Goal: Information Seeking & Learning: Learn about a topic

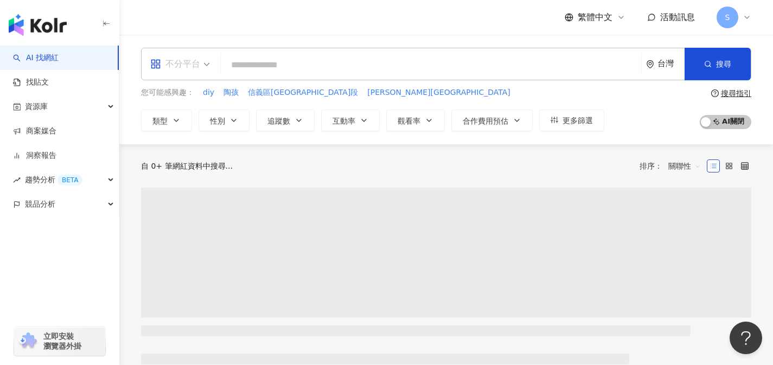
click at [190, 68] on div "不分平台" at bounding box center [175, 63] width 50 height 17
click at [144, 82] on div "Instagram" at bounding box center [144, 82] width 0 height 0
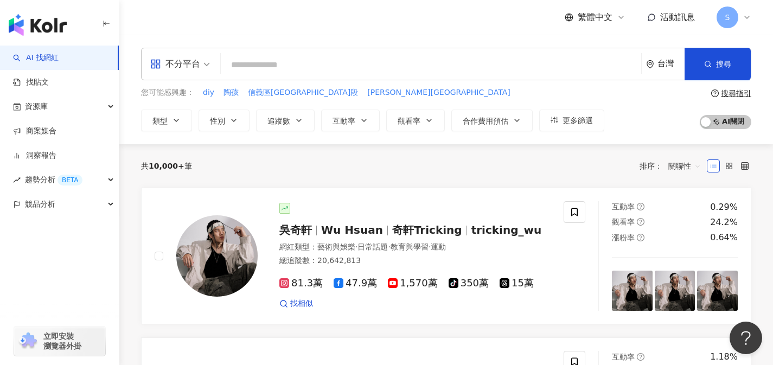
click at [275, 65] on input "search" at bounding box center [431, 65] width 412 height 21
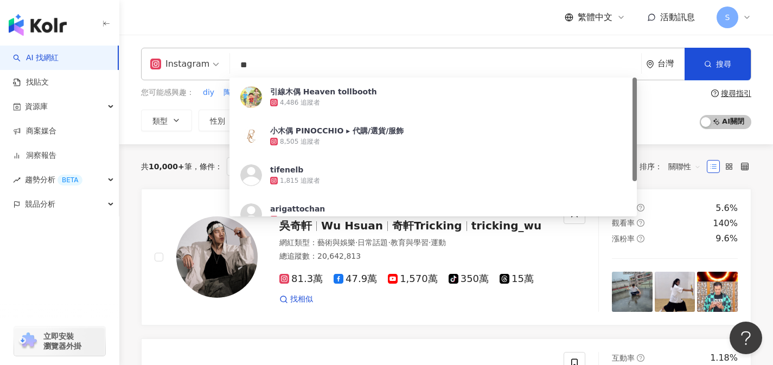
type input "**"
click at [193, 152] on div "共 10,000+ 筆 條件 ： Instagram 重置 排序： 關聯性" at bounding box center [446, 166] width 610 height 44
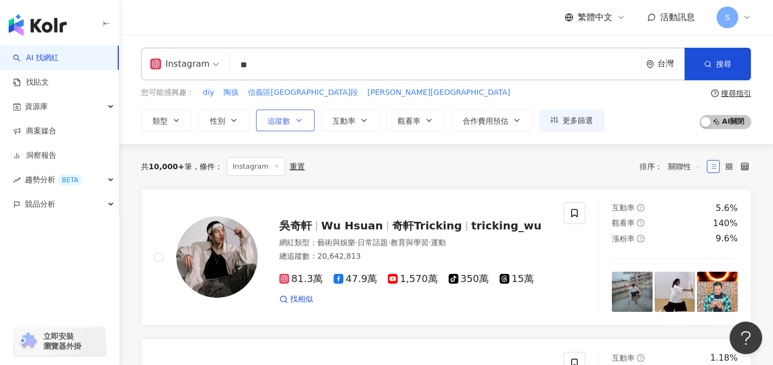
click at [300, 124] on icon "button" at bounding box center [299, 120] width 9 height 9
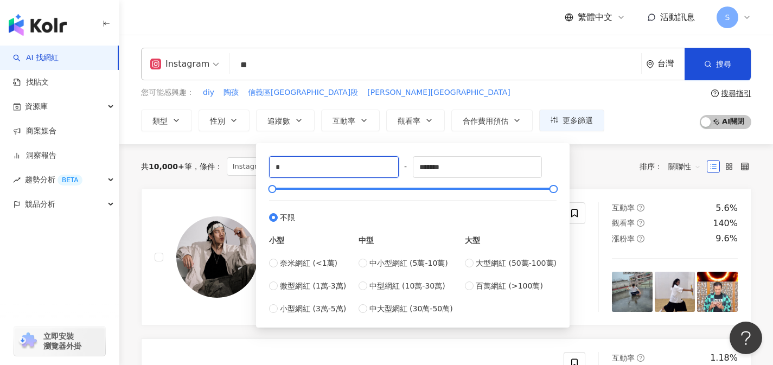
drag, startPoint x: 287, startPoint y: 166, endPoint x: 244, endPoint y: 174, distance: 44.1
type input "*"
type input "*****"
drag, startPoint x: 464, startPoint y: 167, endPoint x: 367, endPoint y: 169, distance: 97.1
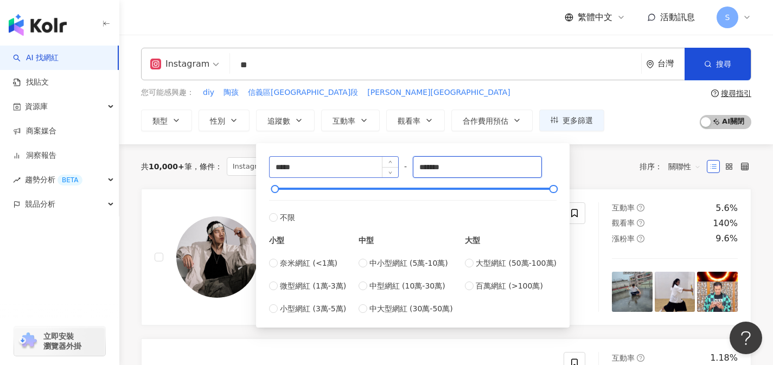
click at [367, 170] on div "***** - ******* 不限 小型 奈米網紅 (<1萬) 微型網紅 (1萬-3萬) 小型網紅 (3萬-5萬) 中型 中小型網紅 (5萬-10萬) 中型…" at bounding box center [412, 235] width 287 height 158
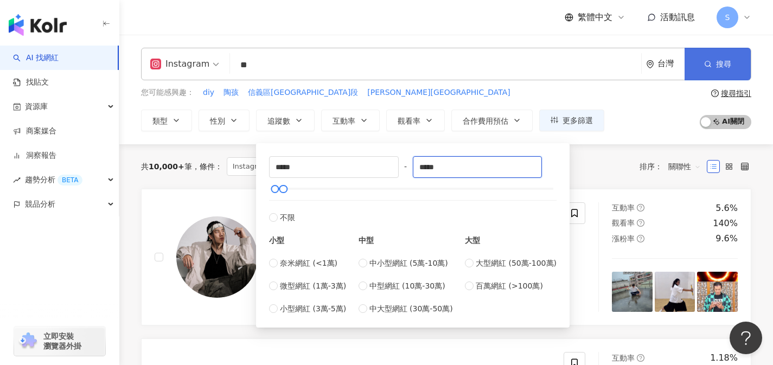
type input "*****"
click at [735, 57] on button "搜尋" at bounding box center [718, 64] width 66 height 33
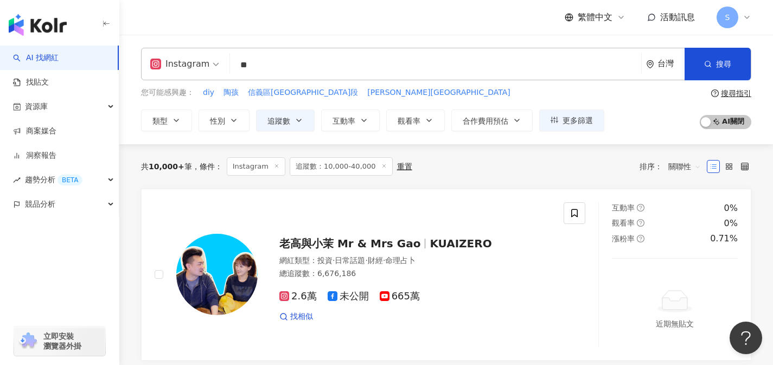
click at [687, 172] on span "關聯性" at bounding box center [684, 166] width 33 height 17
click at [564, 171] on div "共 10,000+ 筆 條件 ： Instagram 追蹤數：10,000-40,000 重置 排序： 關聯性" at bounding box center [446, 166] width 610 height 18
click at [507, 69] on input "**" at bounding box center [435, 65] width 402 height 21
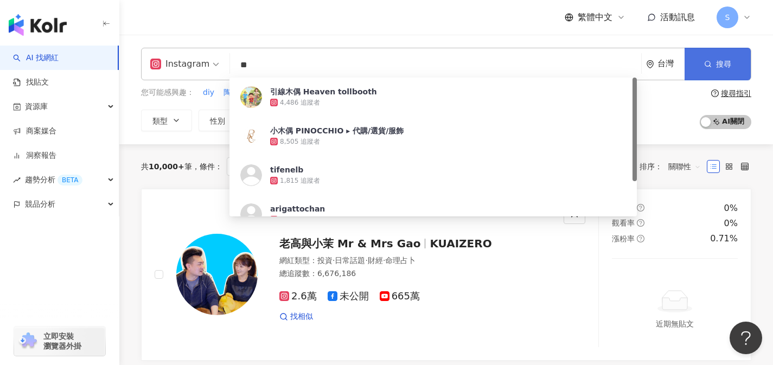
click at [732, 70] on button "搜尋" at bounding box center [718, 64] width 66 height 33
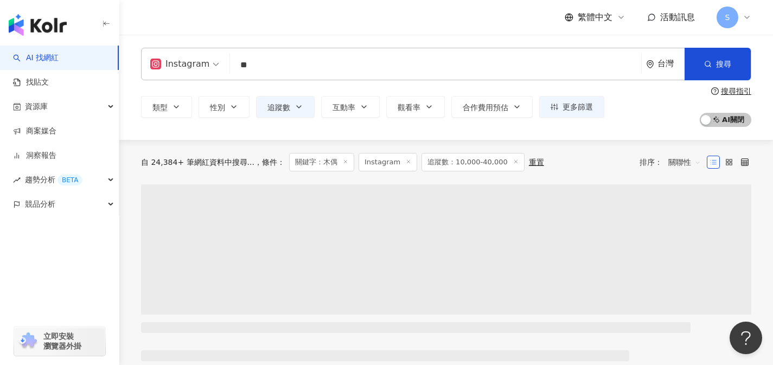
click at [693, 165] on span "關聯性" at bounding box center [684, 162] width 33 height 17
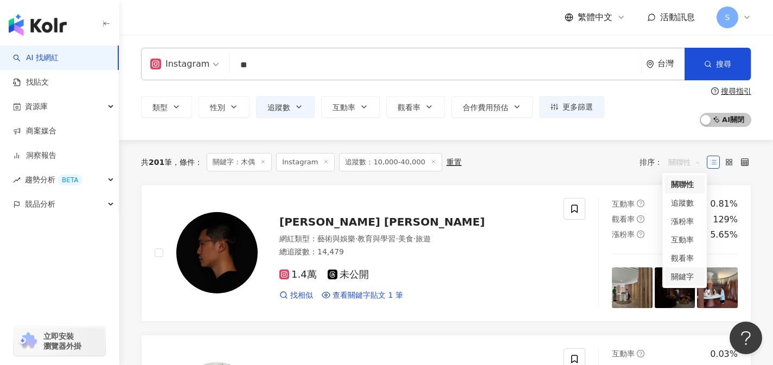
click at [679, 278] on div "關鍵字" at bounding box center [684, 277] width 27 height 12
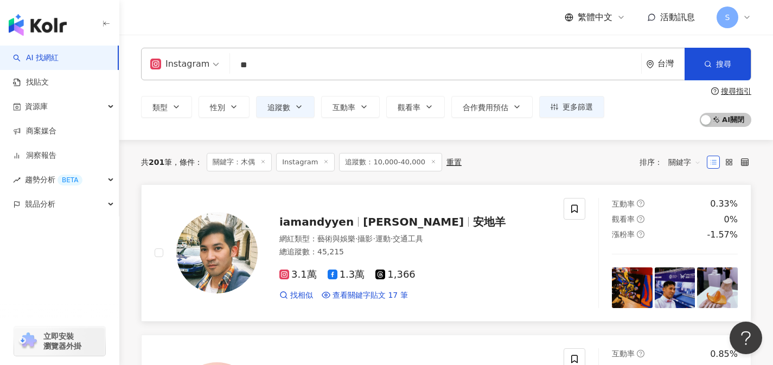
click at [344, 225] on span "iamandyyen" at bounding box center [321, 221] width 84 height 13
click at [683, 159] on span "關鍵字" at bounding box center [684, 162] width 33 height 17
click at [689, 265] on div "觀看率" at bounding box center [684, 258] width 40 height 18
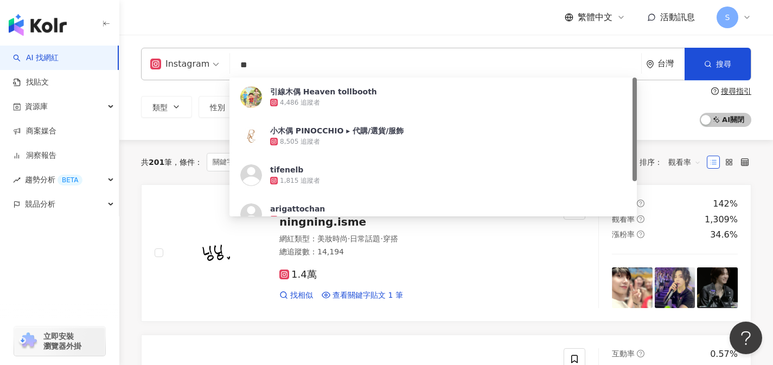
drag, startPoint x: 292, startPoint y: 61, endPoint x: 201, endPoint y: 62, distance: 91.1
click at [201, 62] on div "Instagram ** 台灣 搜尋 c1c3691c-10dc-47f0-8573-882a58124099 引線木偶 Heaven tollbooth 4…" at bounding box center [446, 64] width 610 height 33
paste input "search"
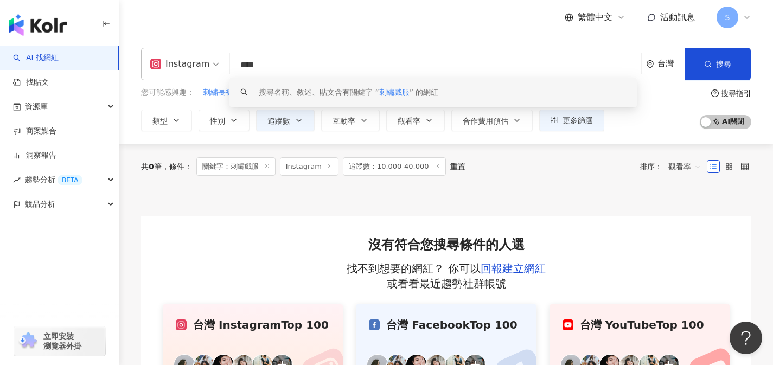
drag, startPoint x: 322, startPoint y: 67, endPoint x: 174, endPoint y: 66, distance: 147.5
click at [174, 66] on div "Instagram **** 台灣 搜尋 keyword 搜尋名稱、敘述、貼文含有關鍵字 “ 刺繡戲服 ” 的網紅" at bounding box center [446, 64] width 610 height 33
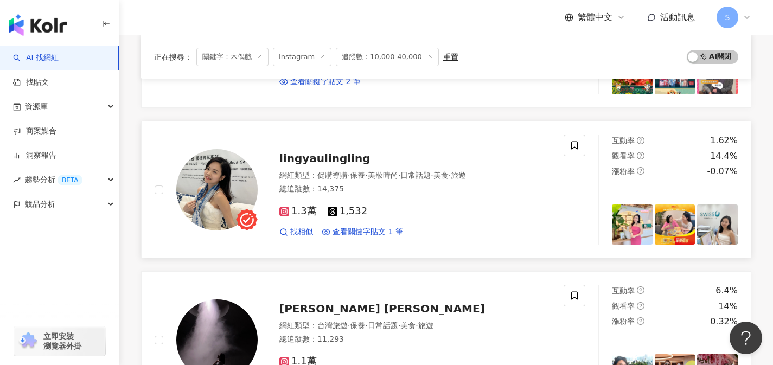
scroll to position [328, 0]
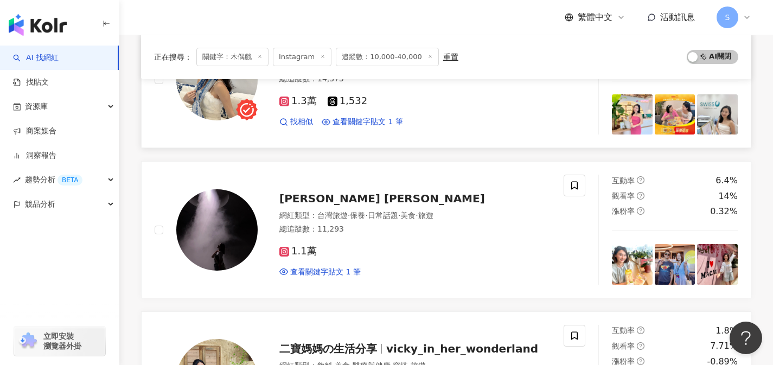
click at [452, 124] on div "找相似 查看關鍵字貼文 1 筆" at bounding box center [414, 122] width 271 height 11
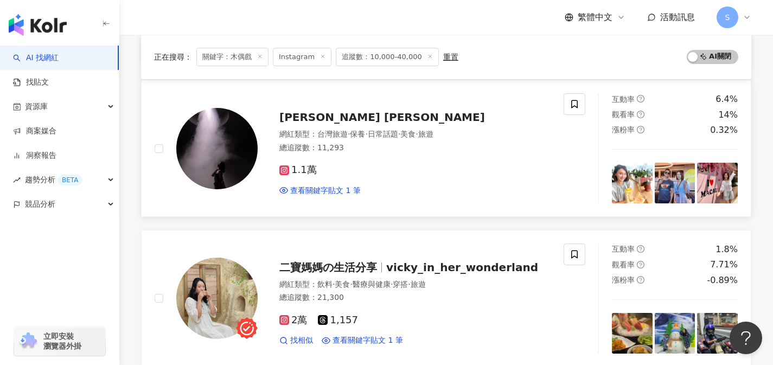
scroll to position [410, 0]
click at [363, 154] on div "網紅類型 ： 台灣旅遊 · 保養 · 日常話題 · 美食 · 旅遊 總追蹤數 ： 11,293" at bounding box center [414, 142] width 271 height 27
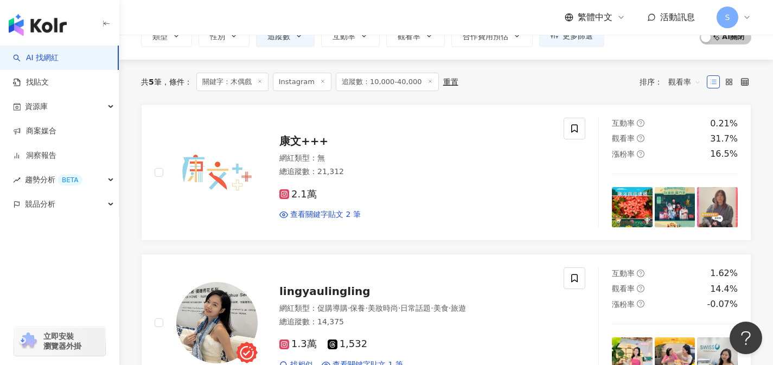
scroll to position [22, 0]
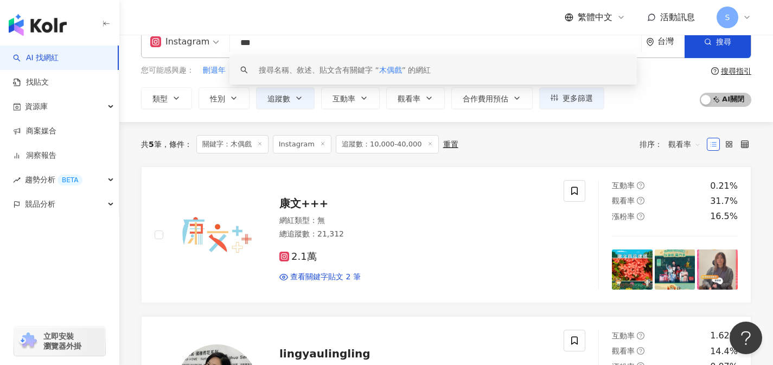
drag, startPoint x: 305, startPoint y: 40, endPoint x: 221, endPoint y: 47, distance: 84.3
click at [221, 47] on div "Instagram *** 台灣 搜尋 keyword 搜尋名稱、敘述、貼文含有關鍵字 “ 木偶戲 ” 的網紅" at bounding box center [446, 41] width 610 height 33
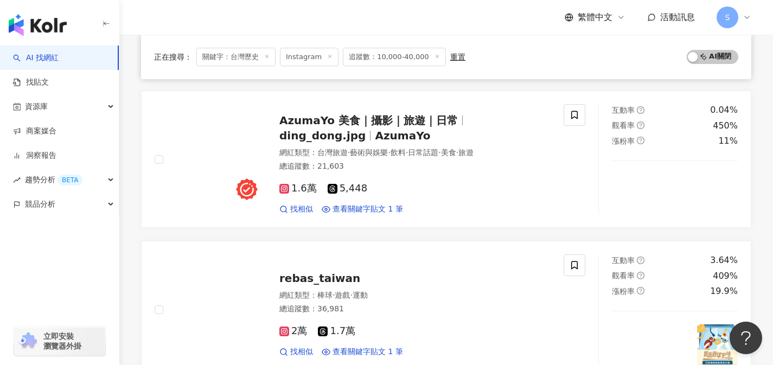
scroll to position [1156, 0]
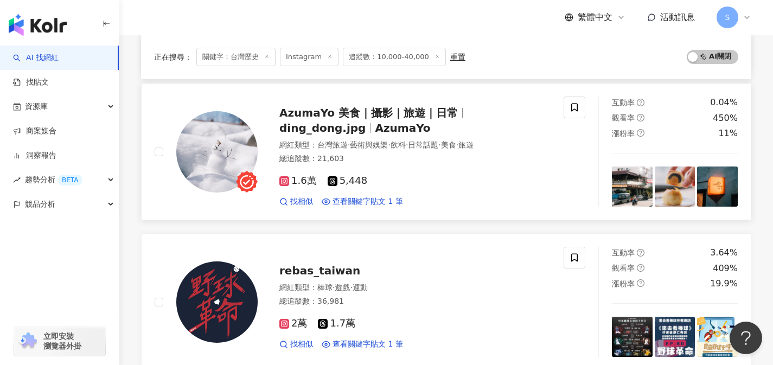
click at [446, 191] on div "1.6萬 5,448 找相似 查看關鍵字貼文 1 筆" at bounding box center [414, 187] width 271 height 40
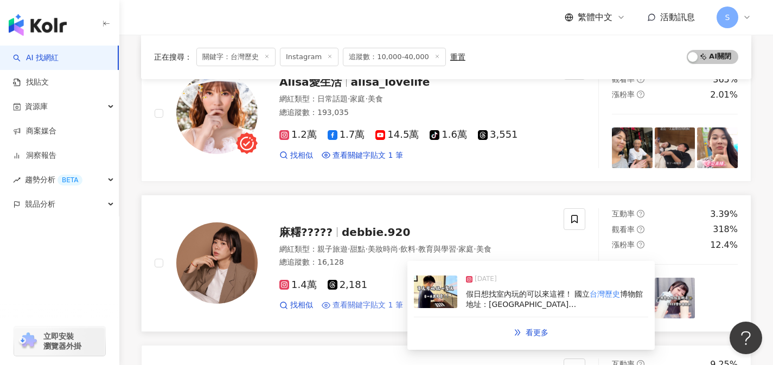
scroll to position [1731, 0]
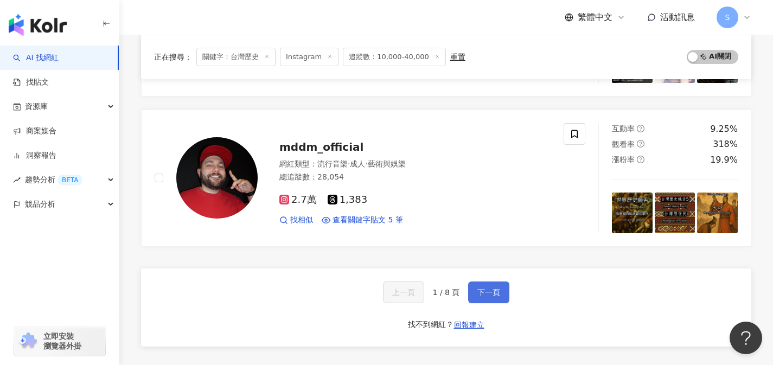
click at [503, 294] on button "下一頁" at bounding box center [488, 293] width 41 height 22
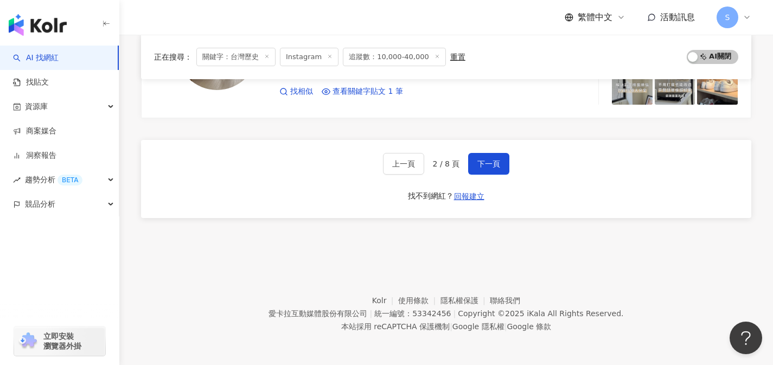
scroll to position [1771, 0]
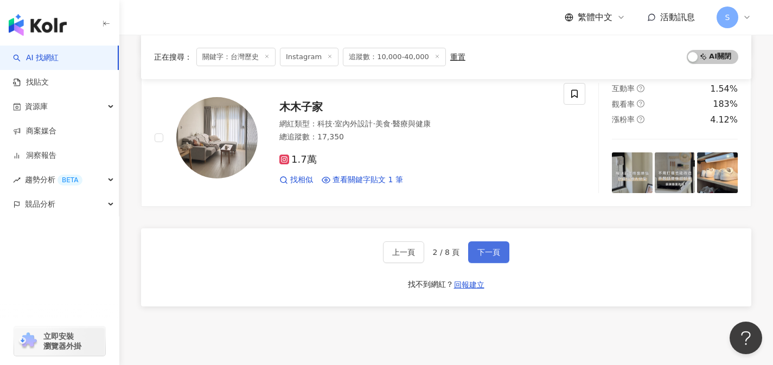
click at [498, 255] on span "下一頁" at bounding box center [488, 252] width 23 height 9
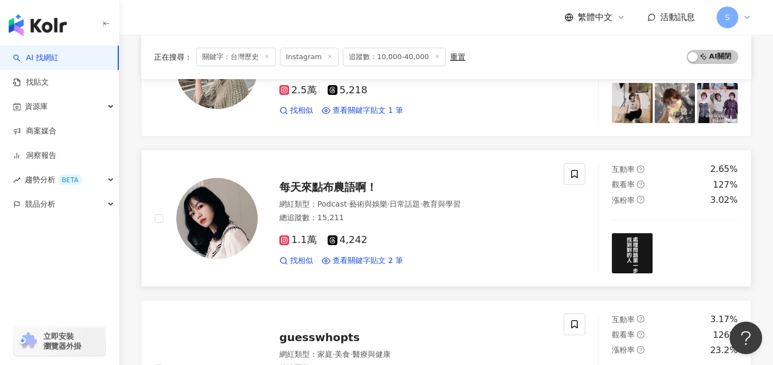
scroll to position [939, 0]
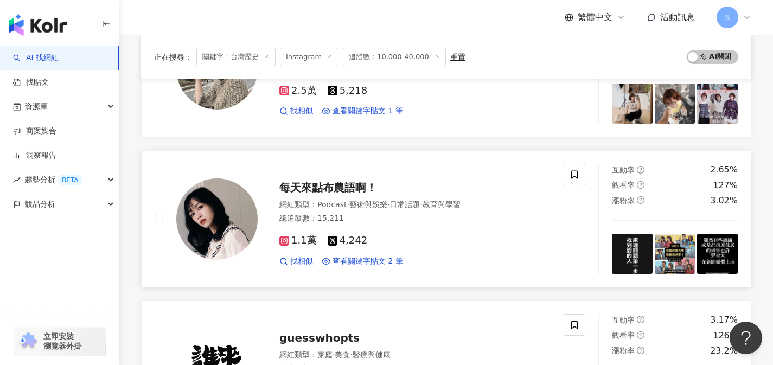
click at [395, 278] on link "每天來點布農語啊！ 網紅類型 ： Podcast · 藝術與娛樂 · 日常話題 · 教育與學習 總追蹤數 ： 15,211 1.1萬 4,242 找相似 查看…" at bounding box center [446, 218] width 610 height 137
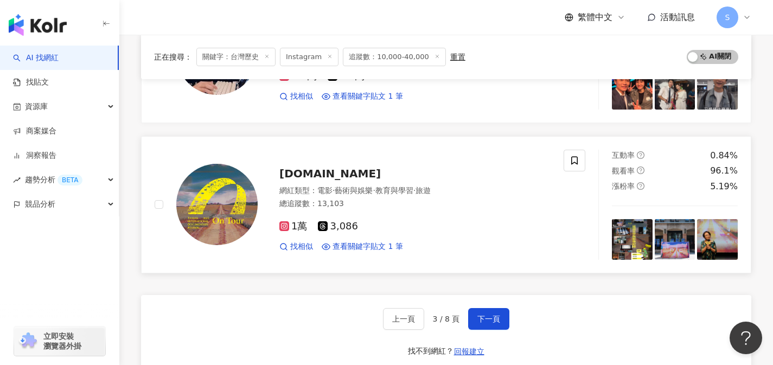
scroll to position [1704, 0]
click at [496, 318] on span "下一頁" at bounding box center [488, 319] width 23 height 9
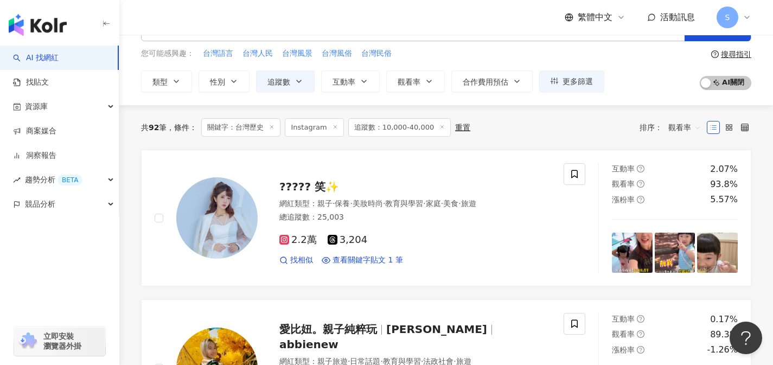
scroll to position [54, 0]
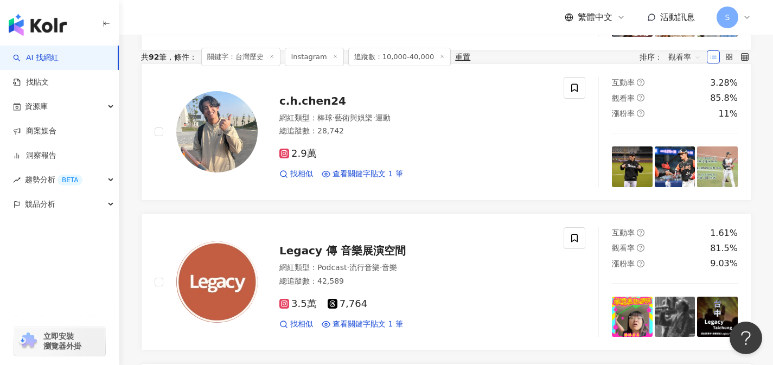
scroll to position [0, 0]
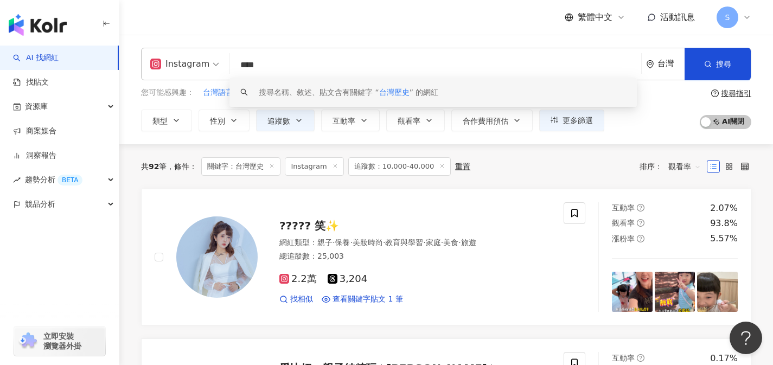
drag, startPoint x: 293, startPoint y: 62, endPoint x: 215, endPoint y: 68, distance: 77.8
click at [215, 68] on div "Instagram **** 台灣 搜尋 keyword 搜尋名稱、敘述、貼文含有關鍵字 “ 台灣歷史 ” 的網紅" at bounding box center [446, 64] width 610 height 33
paste input "**"
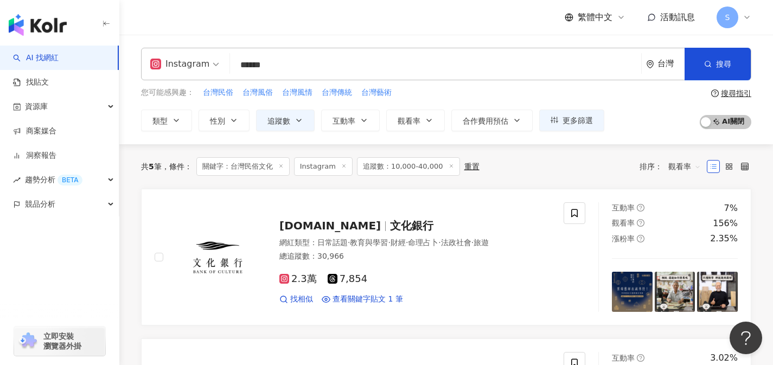
drag, startPoint x: 252, startPoint y: 66, endPoint x: 197, endPoint y: 68, distance: 54.8
click at [198, 68] on div "Instagram 台灣民俗文化 ****** 台灣 搜尋 loading 搜尋名稱、敘述、貼文含有關鍵字 “ 台灣民俗文化 ” 的網紅" at bounding box center [446, 64] width 610 height 33
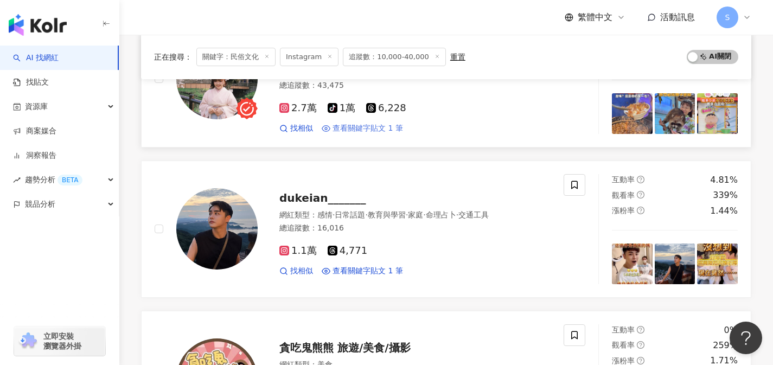
scroll to position [505, 0]
click at [381, 245] on div "1.1萬 4,771" at bounding box center [414, 251] width 271 height 12
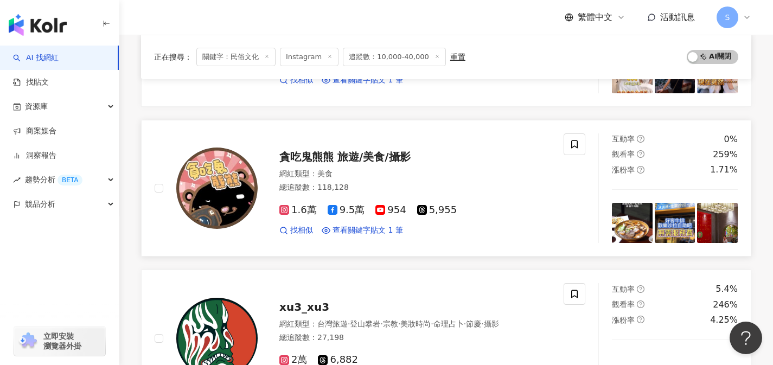
scroll to position [842, 0]
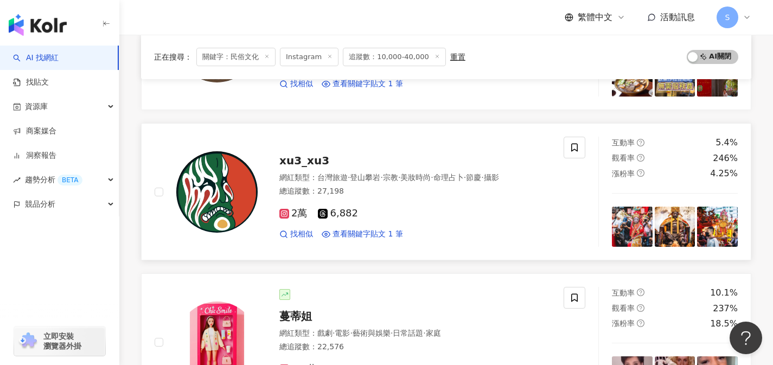
click at [391, 208] on div "2萬 6,882" at bounding box center [414, 214] width 271 height 12
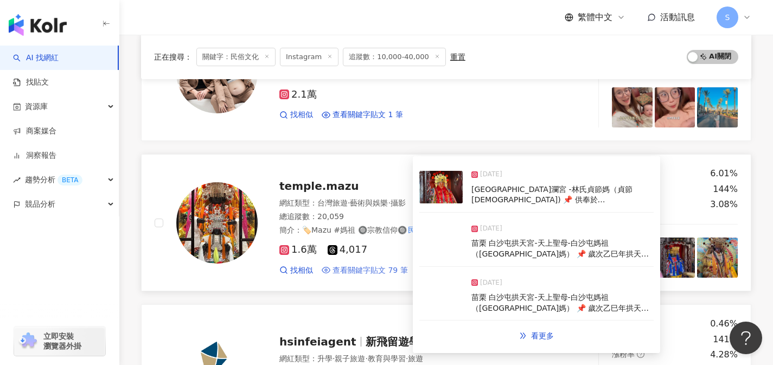
scroll to position [1763, 0]
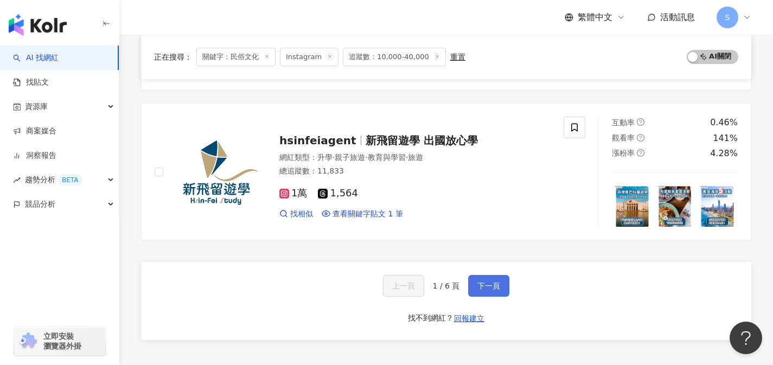
click at [492, 275] on button "下一頁" at bounding box center [488, 286] width 41 height 22
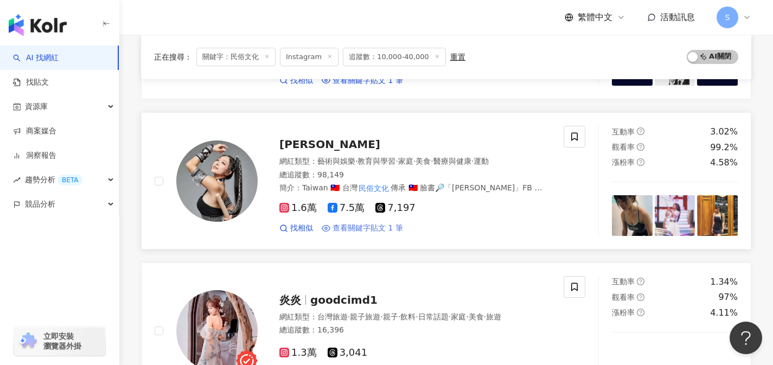
scroll to position [769, 0]
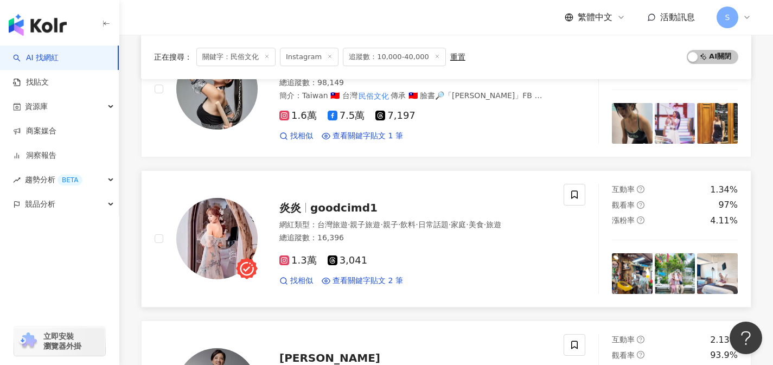
click at [389, 261] on div "1.3萬 3,041" at bounding box center [414, 261] width 271 height 12
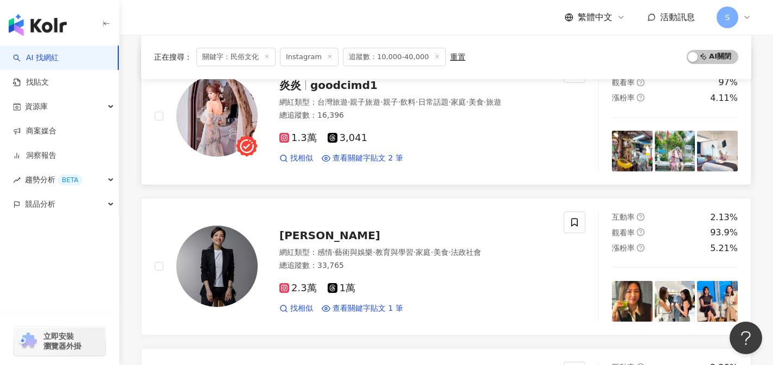
scroll to position [950, 0]
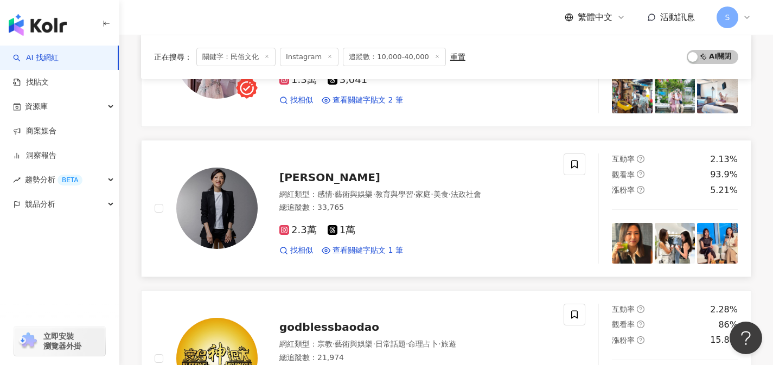
click at [393, 238] on div "2.3萬 1萬 找相似 查看關鍵字貼文 1 筆" at bounding box center [414, 236] width 271 height 40
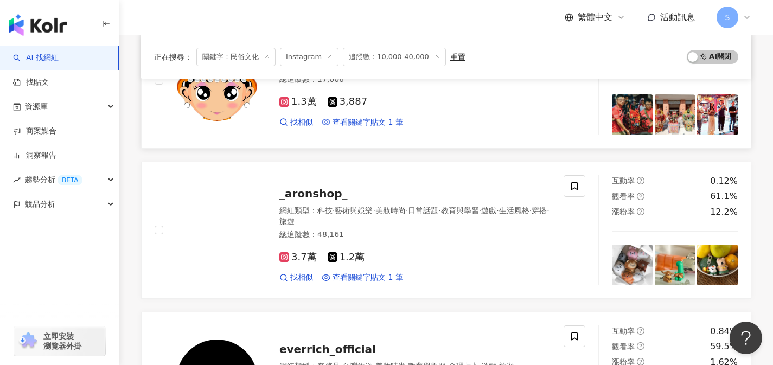
scroll to position [1335, 0]
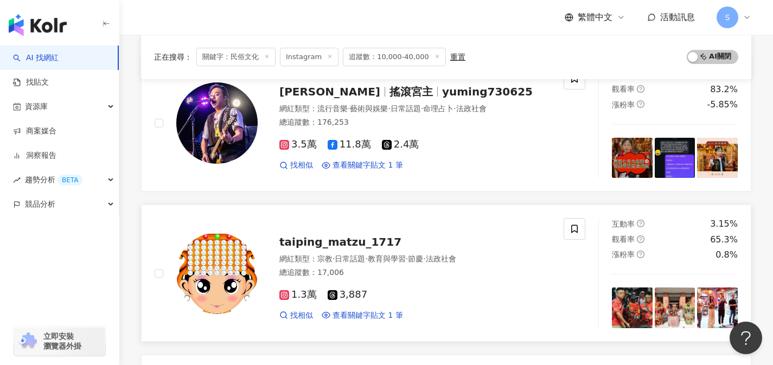
click at [381, 278] on div "網紅類型 ： 宗教 · 日常話題 · 教育與學習 · 節慶 · 法政社會 總追蹤數 ： 17,006" at bounding box center [414, 267] width 271 height 27
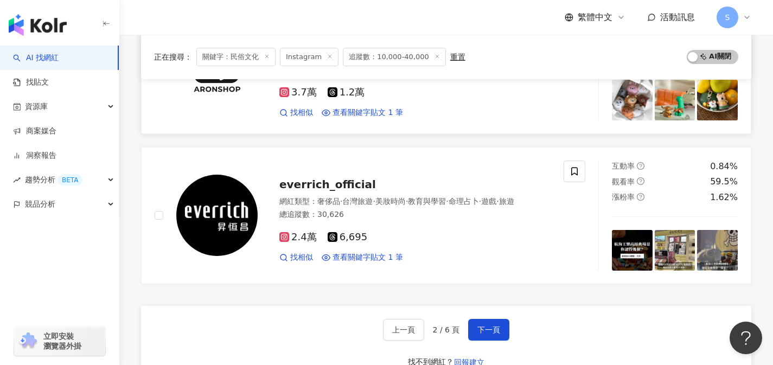
scroll to position [1728, 0]
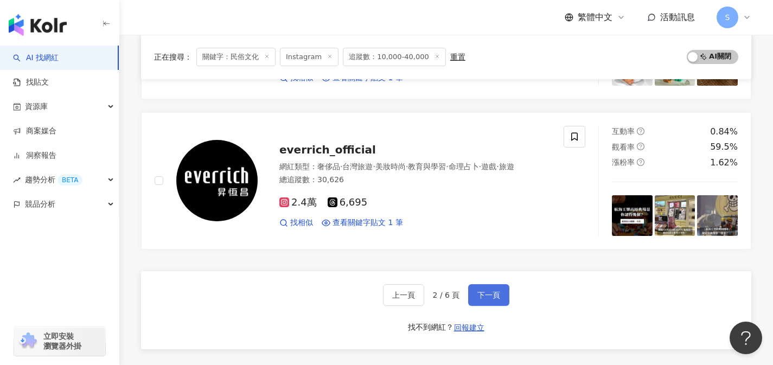
click at [502, 290] on button "下一頁" at bounding box center [488, 295] width 41 height 22
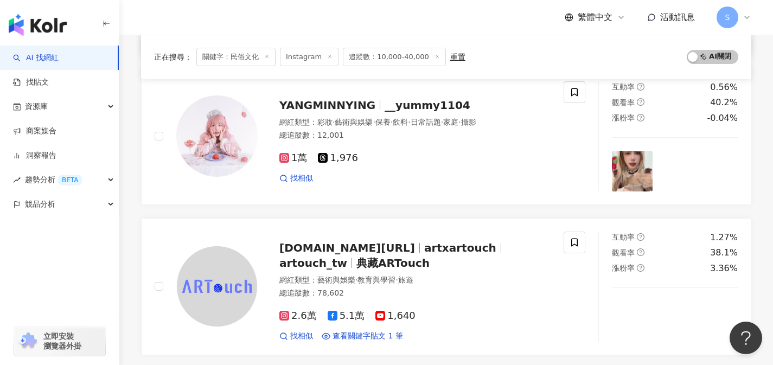
scroll to position [928, 0]
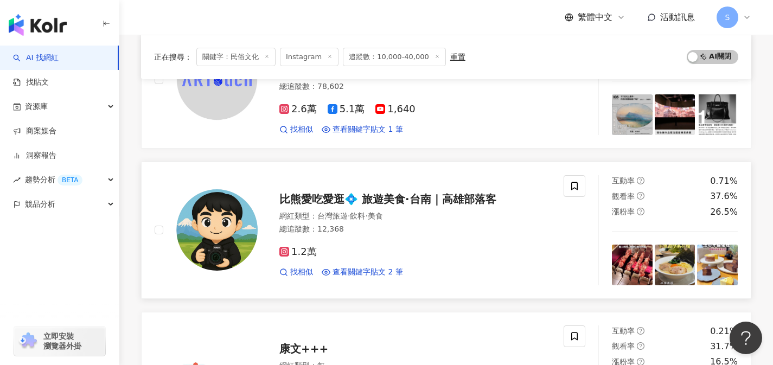
click at [392, 244] on div "1.2萬 找相似 查看關鍵字貼文 2 筆" at bounding box center [414, 258] width 271 height 40
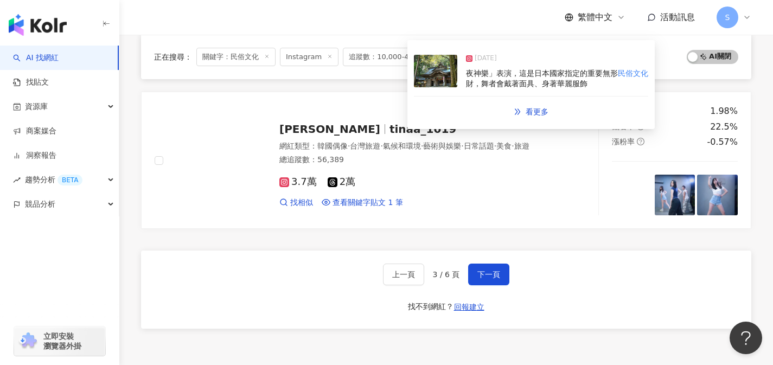
scroll to position [1814, 0]
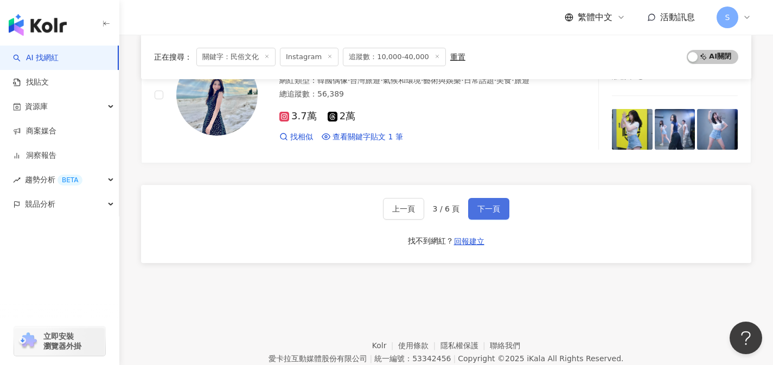
click at [478, 208] on span "下一頁" at bounding box center [488, 208] width 23 height 9
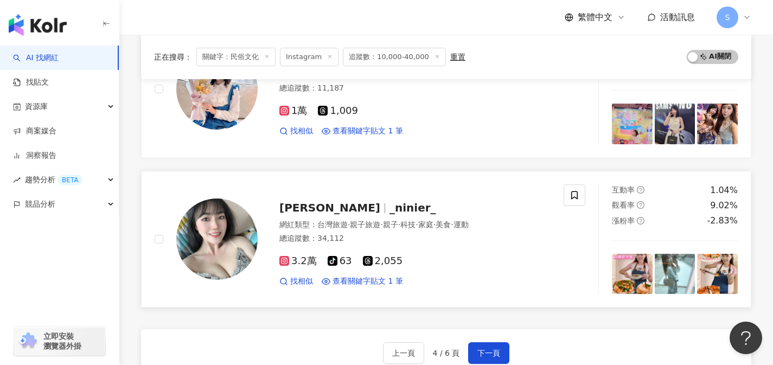
scroll to position [1759, 0]
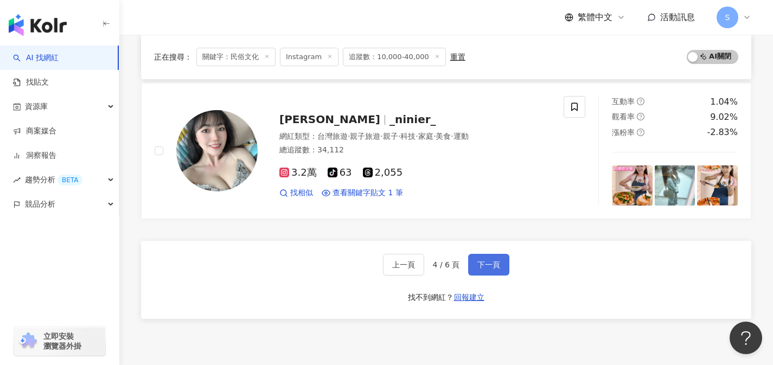
click at [500, 273] on button "下一頁" at bounding box center [488, 265] width 41 height 22
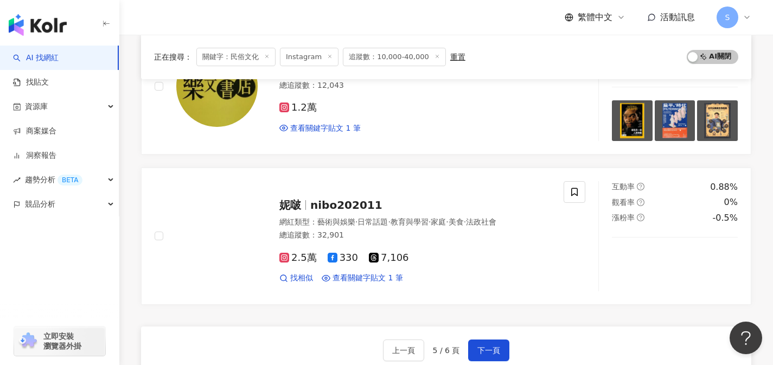
scroll to position [1883, 0]
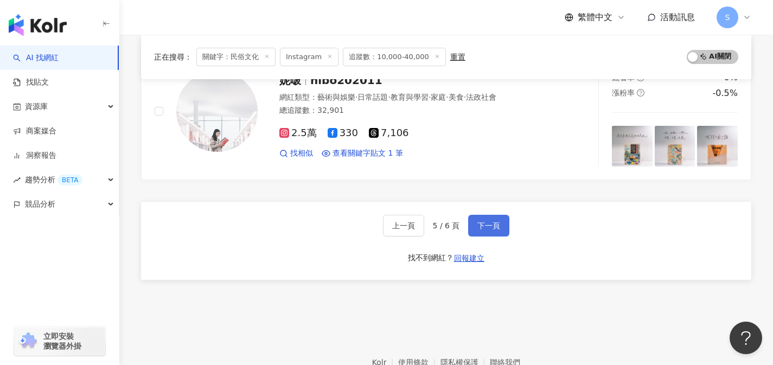
click at [507, 230] on button "下一頁" at bounding box center [488, 226] width 41 height 22
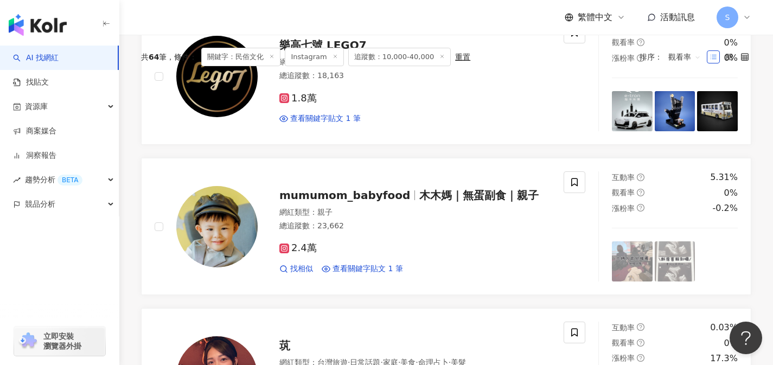
scroll to position [0, 0]
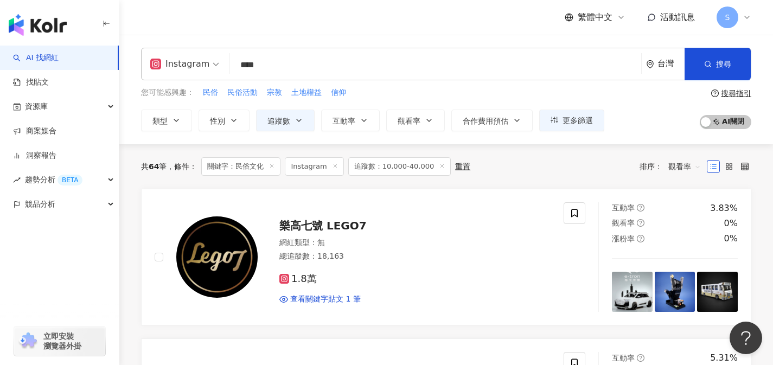
click at [338, 64] on input "****" at bounding box center [435, 65] width 402 height 21
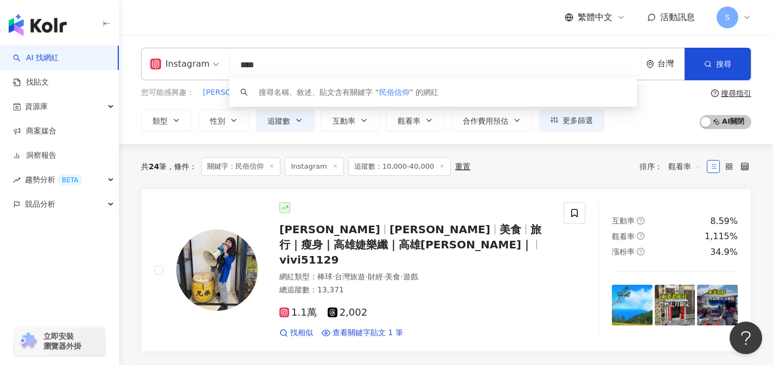
click at [420, 23] on div "繁體中文 活動訊息 S" at bounding box center [446, 17] width 610 height 35
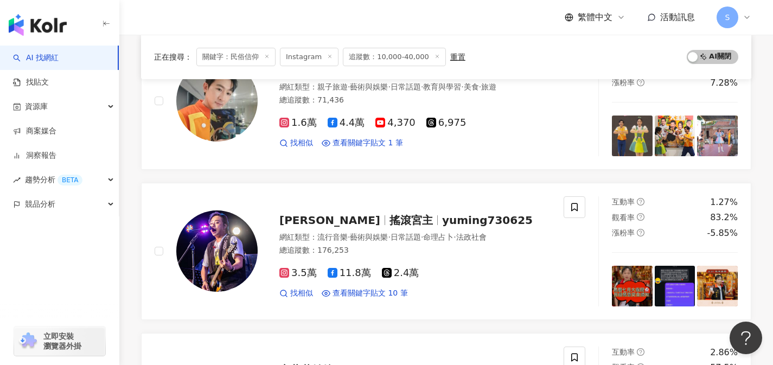
scroll to position [943, 0]
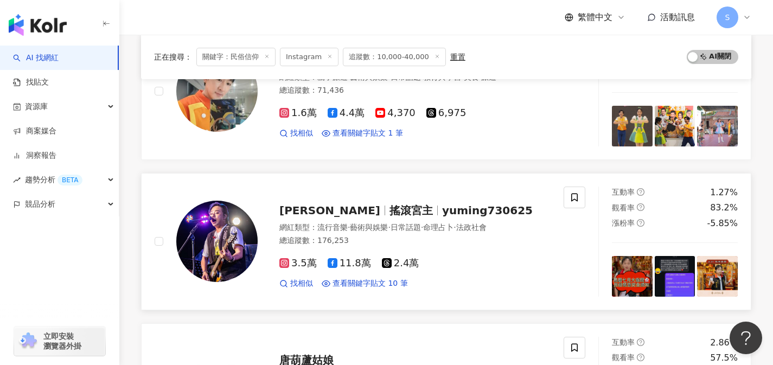
click at [365, 235] on div "總追蹤數 ： 176,253" at bounding box center [414, 240] width 271 height 11
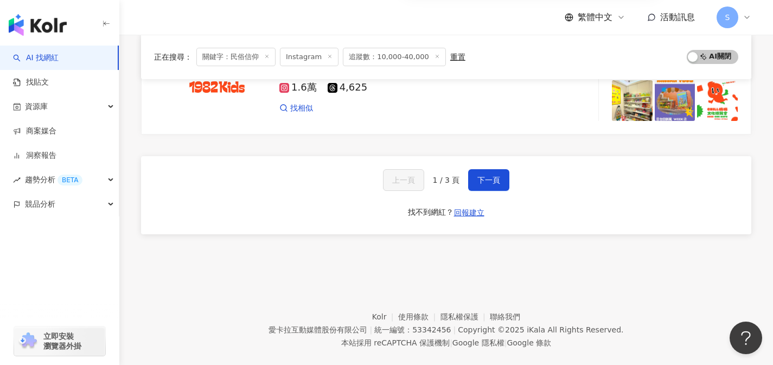
scroll to position [1871, 0]
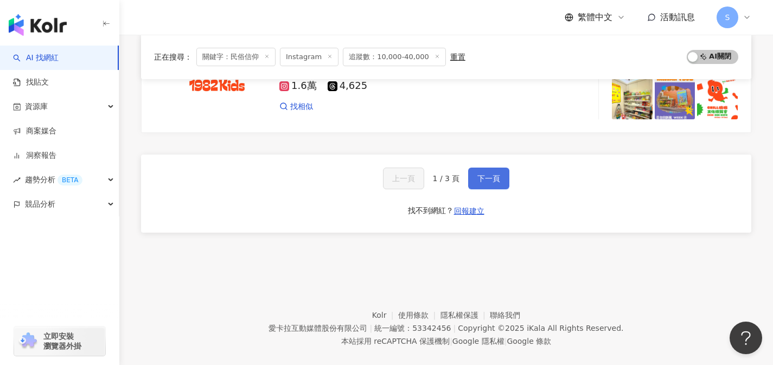
click at [470, 168] on button "下一頁" at bounding box center [488, 179] width 41 height 22
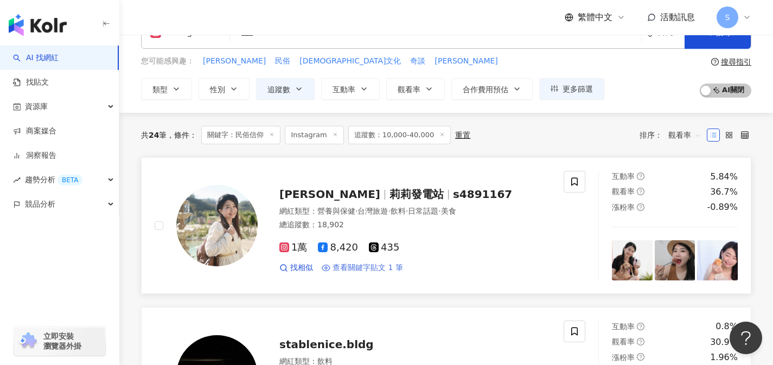
scroll to position [0, 0]
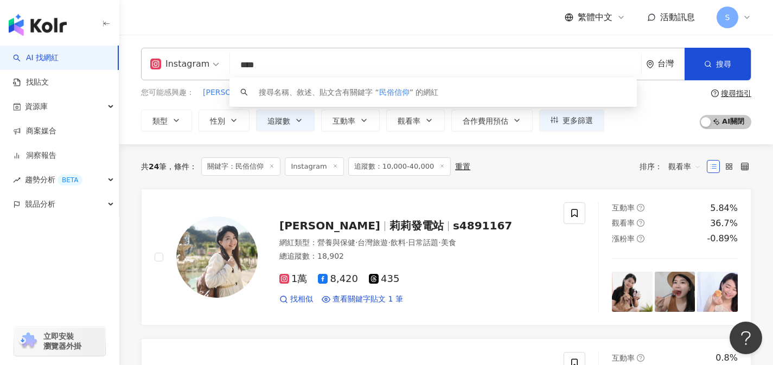
drag, startPoint x: 305, startPoint y: 57, endPoint x: 218, endPoint y: 70, distance: 88.8
click at [218, 70] on div "Instagram **** 台灣 搜尋 keyword 搜尋名稱、敘述、貼文含有關鍵字 “ 民俗信仰 ” 的網紅" at bounding box center [446, 64] width 610 height 33
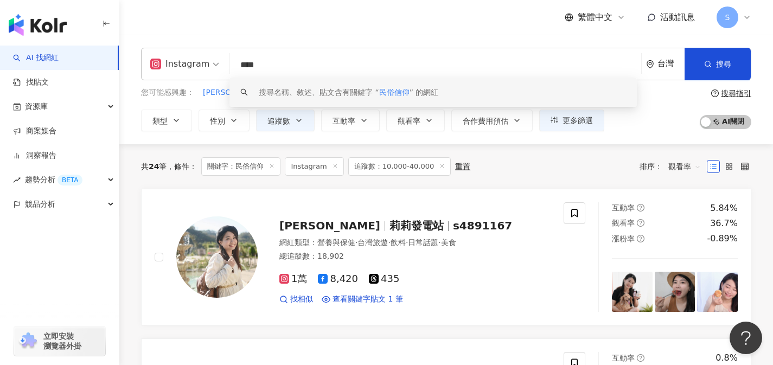
drag, startPoint x: 291, startPoint y: 67, endPoint x: 223, endPoint y: 63, distance: 67.9
click at [223, 63] on div "Instagram **** 台灣 搜尋 keyword 搜尋名稱、敘述、貼文含有關鍵字 “ 民俗信仰 ” 的網紅" at bounding box center [446, 64] width 610 height 33
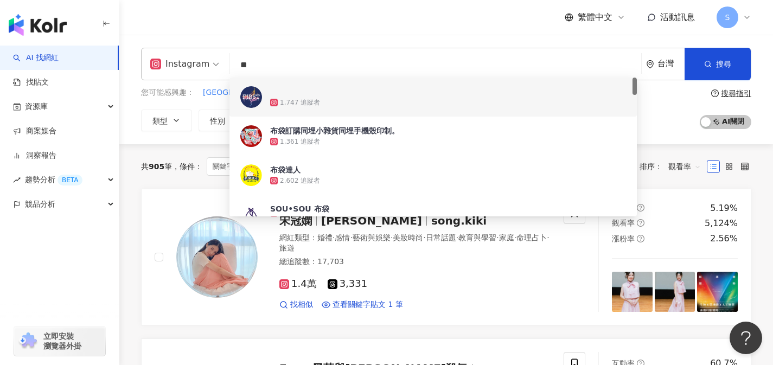
type input "*"
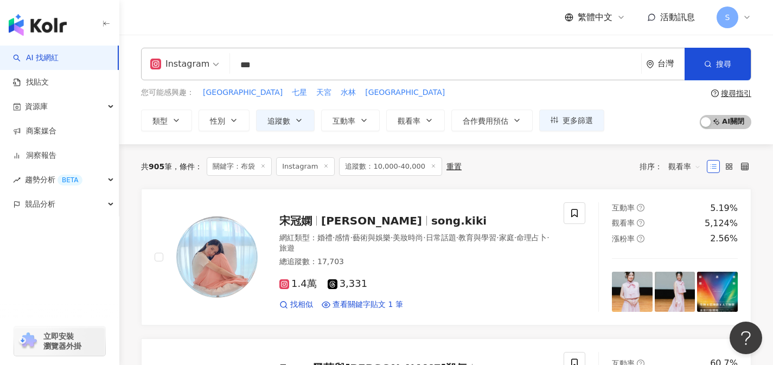
type input "***"
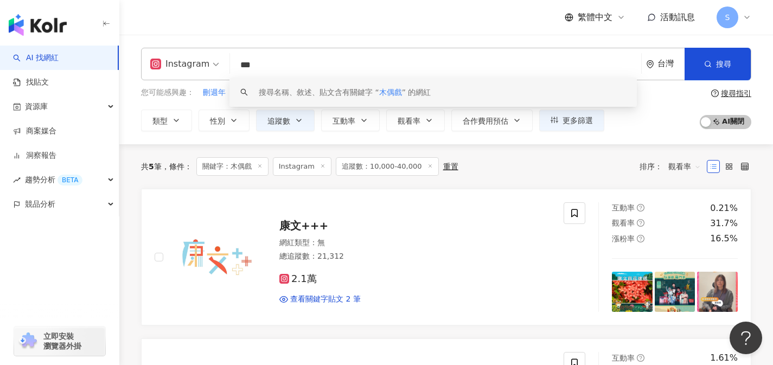
click at [584, 174] on div "共 5 筆 條件 ： 關鍵字：木偶戲 Instagram 追蹤數：10,000-40,000 重置 排序： 觀看率" at bounding box center [446, 166] width 610 height 18
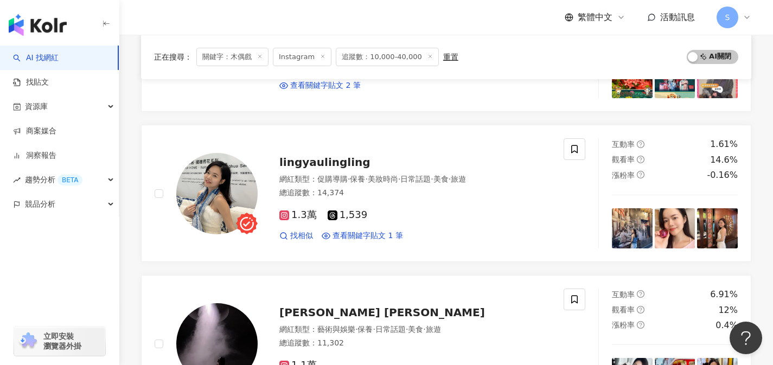
scroll to position [229, 0]
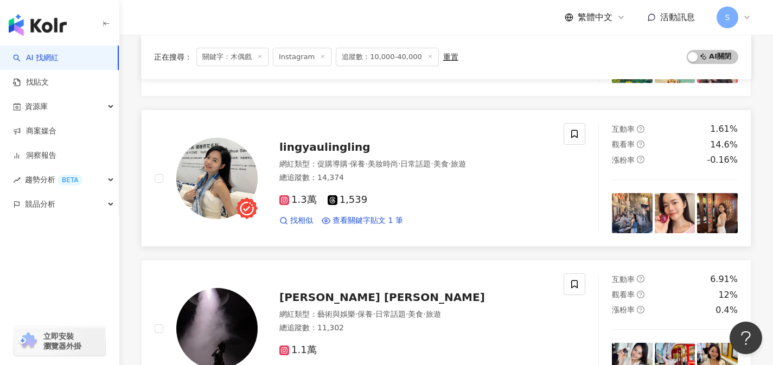
click at [392, 202] on div "1.3萬 1,539" at bounding box center [414, 200] width 271 height 12
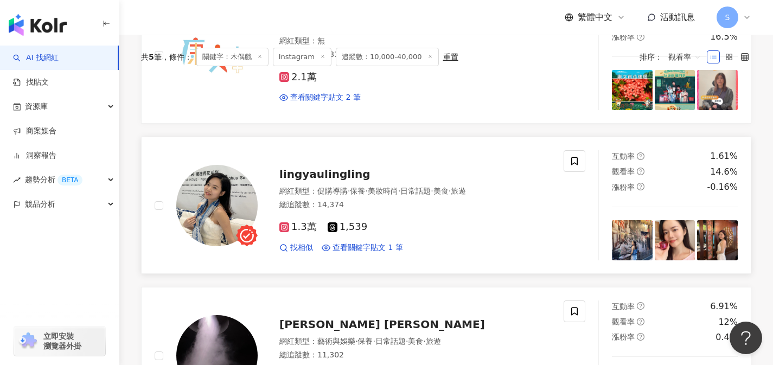
scroll to position [0, 0]
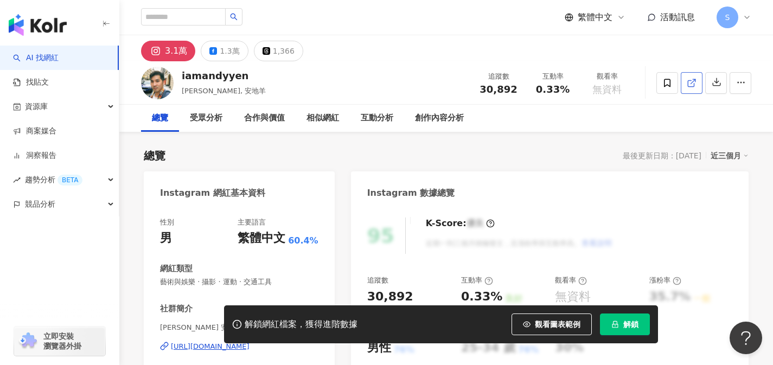
click at [691, 84] on icon at bounding box center [692, 83] width 10 height 10
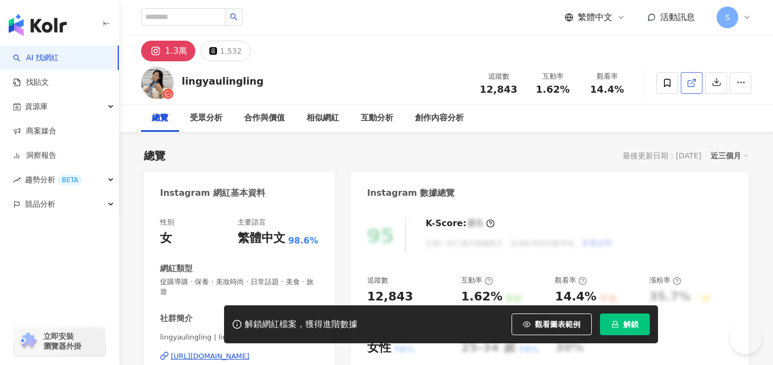
click at [692, 87] on icon at bounding box center [692, 83] width 10 height 10
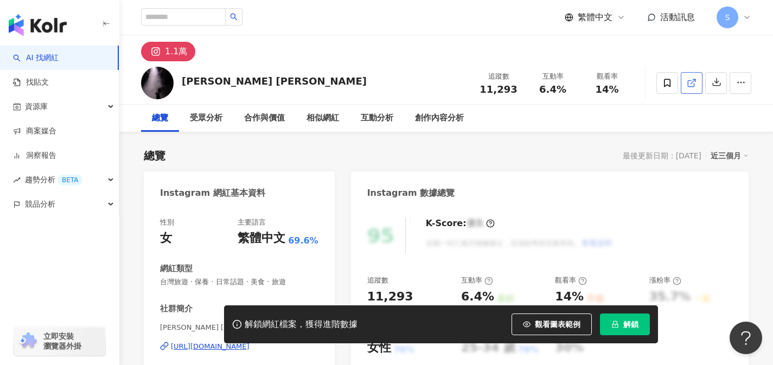
click at [690, 89] on link at bounding box center [692, 83] width 22 height 22
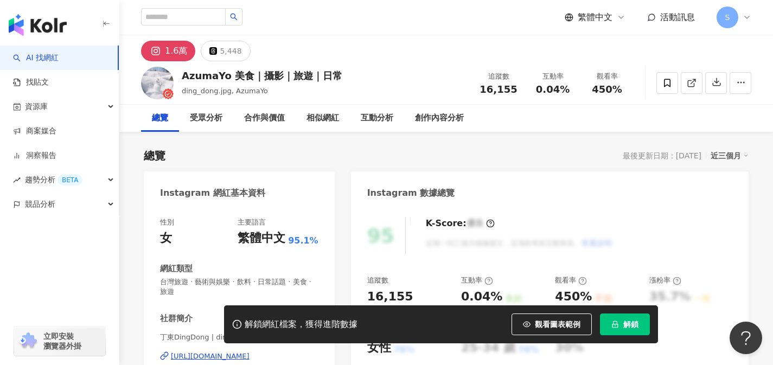
click at [695, 85] on icon at bounding box center [692, 83] width 10 height 10
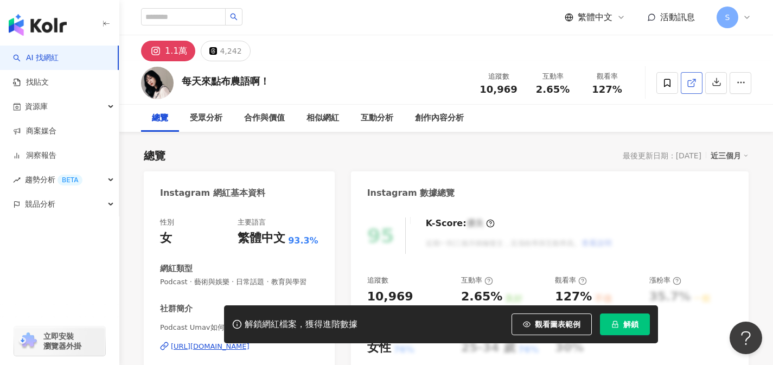
click at [694, 80] on line at bounding box center [693, 81] width 4 height 4
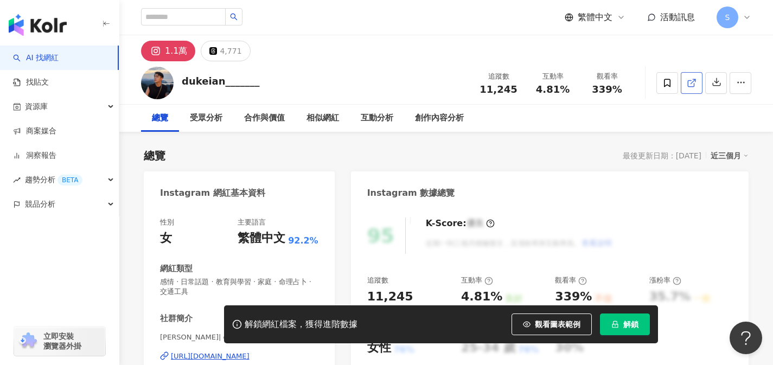
click at [696, 76] on link at bounding box center [692, 83] width 22 height 22
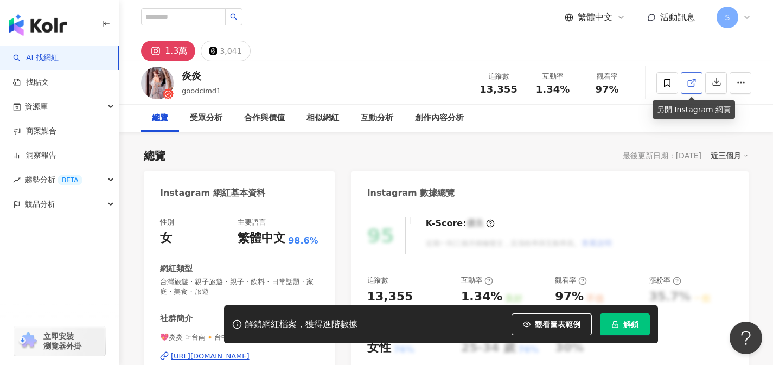
click at [695, 88] on span at bounding box center [692, 82] width 10 height 11
click at [689, 89] on link at bounding box center [692, 83] width 22 height 22
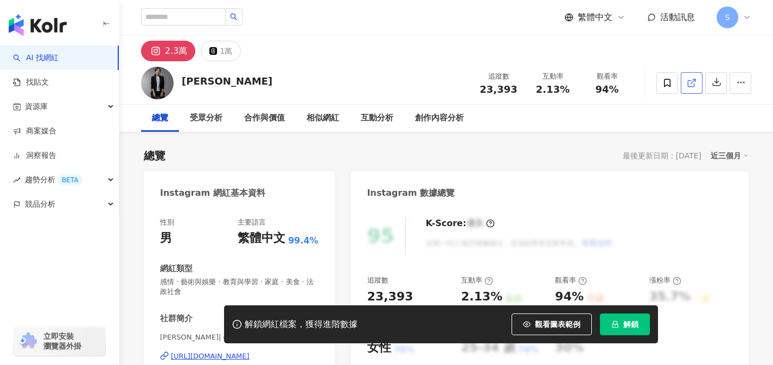
click at [688, 84] on icon at bounding box center [691, 83] width 6 height 6
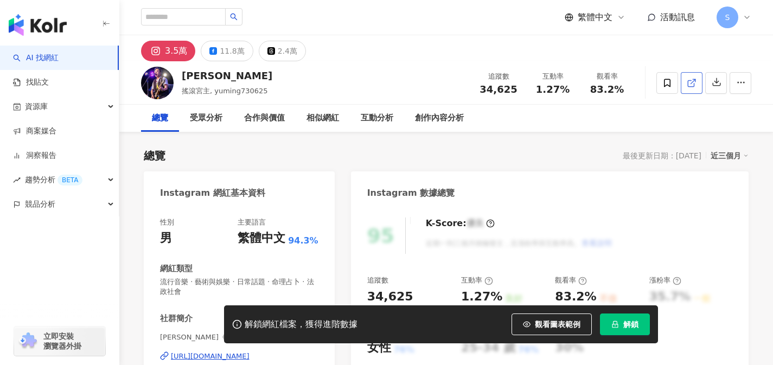
click at [691, 89] on link at bounding box center [692, 83] width 22 height 22
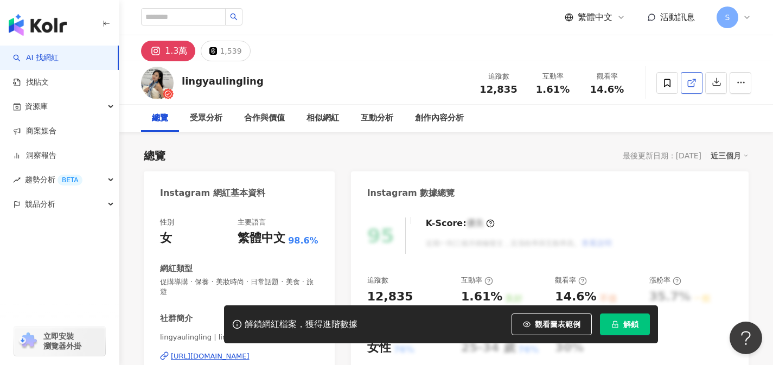
click at [687, 79] on icon at bounding box center [692, 83] width 10 height 10
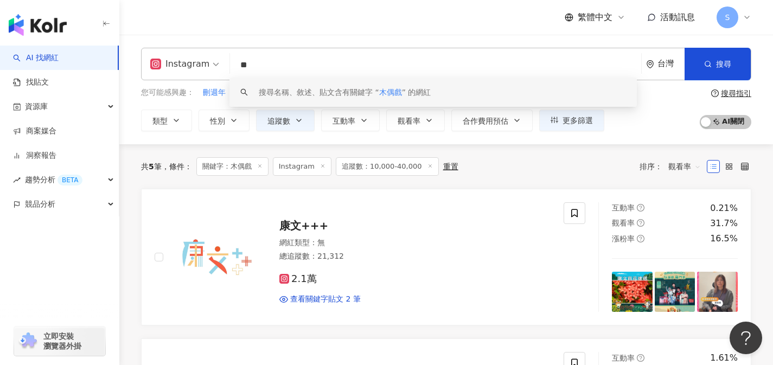
type input "*"
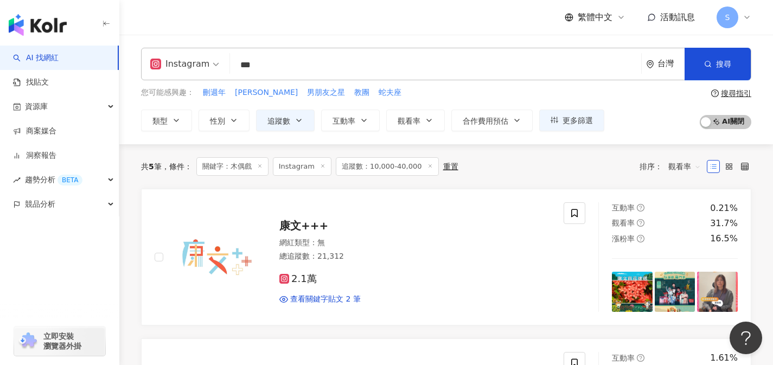
type input "***"
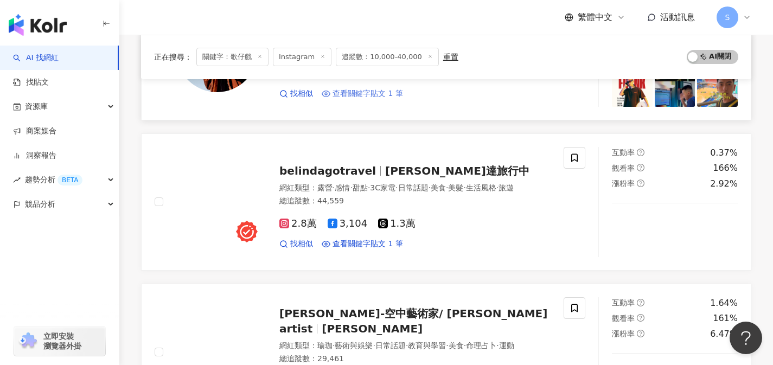
scroll to position [1294, 0]
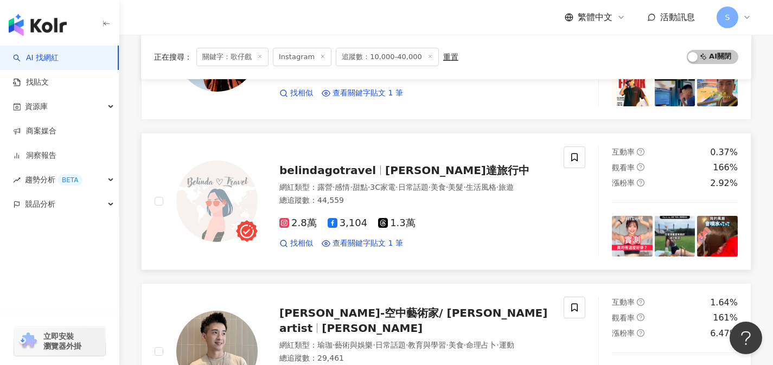
click at [371, 195] on div "總追蹤數 ： 44,559" at bounding box center [414, 200] width 271 height 11
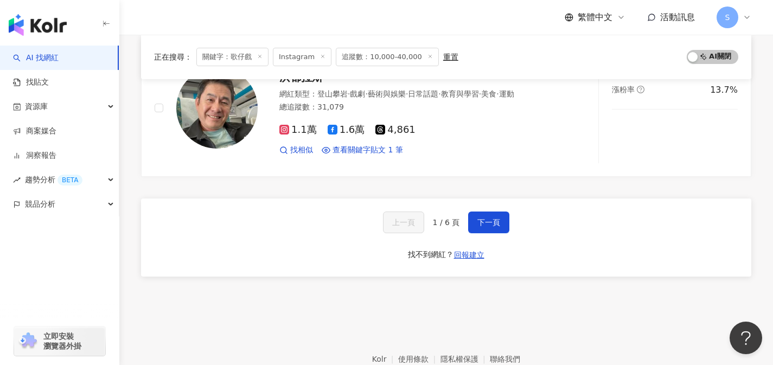
scroll to position [1838, 0]
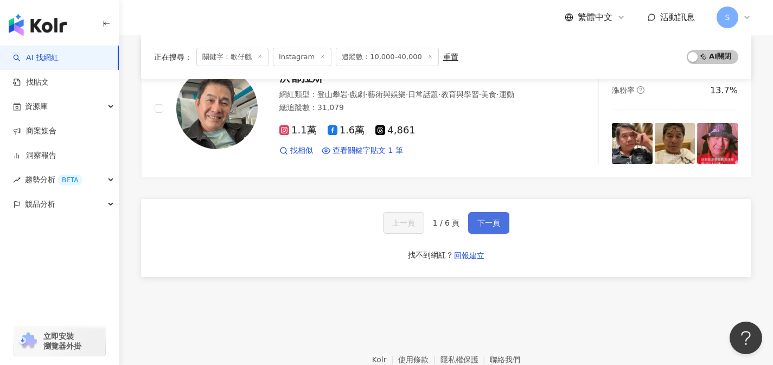
click at [487, 219] on span "下一頁" at bounding box center [488, 223] width 23 height 9
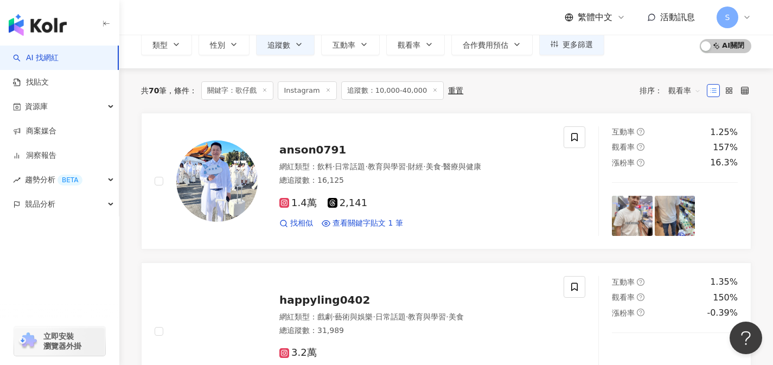
scroll to position [76, 0]
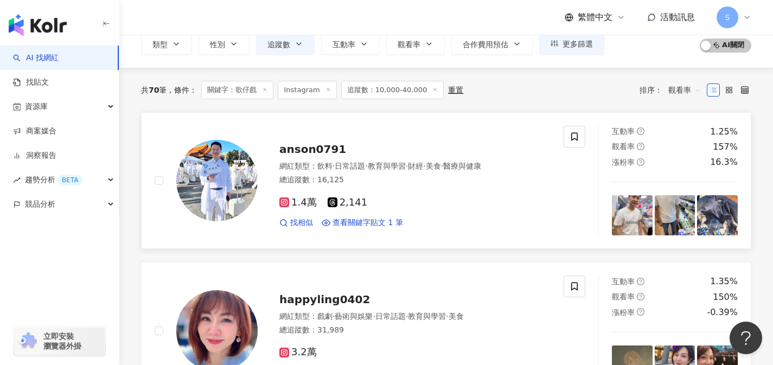
click at [381, 189] on div "1.4萬 2,141 找相似 查看關鍵字貼文 1 筆" at bounding box center [414, 208] width 271 height 40
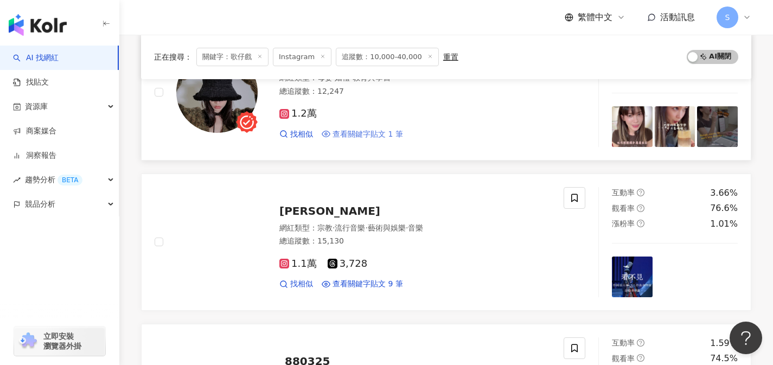
scroll to position [1515, 0]
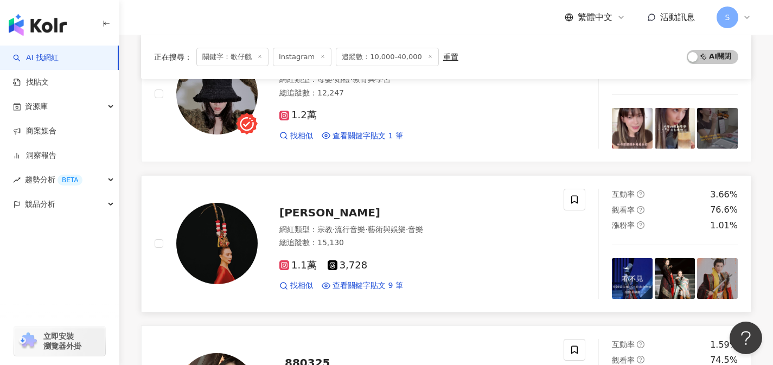
click at [388, 258] on div "1.1萬 3,728 找相似 查看關鍵字貼文 9 筆" at bounding box center [414, 271] width 271 height 40
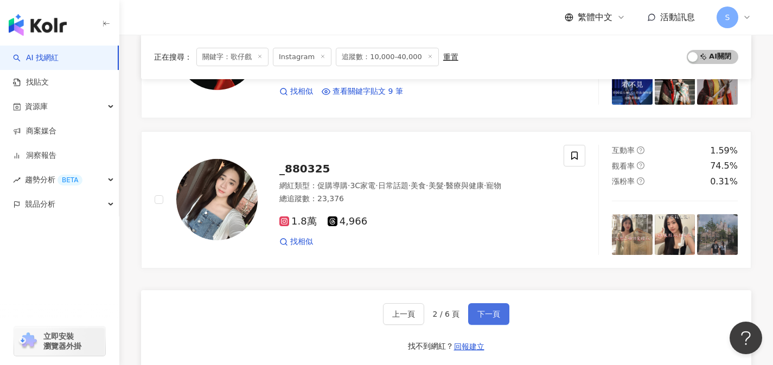
click at [497, 310] on span "下一頁" at bounding box center [488, 314] width 23 height 9
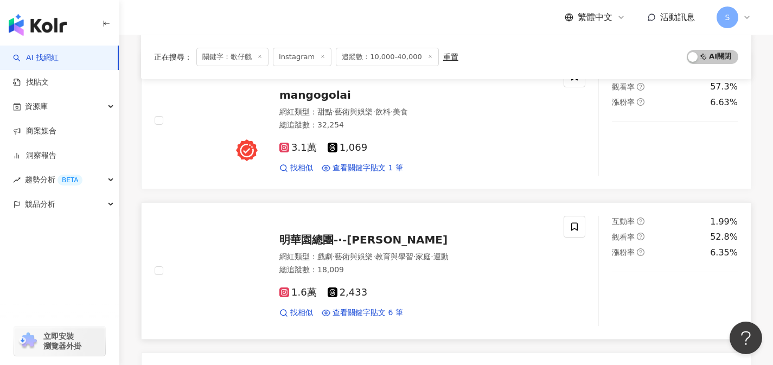
scroll to position [568, 0]
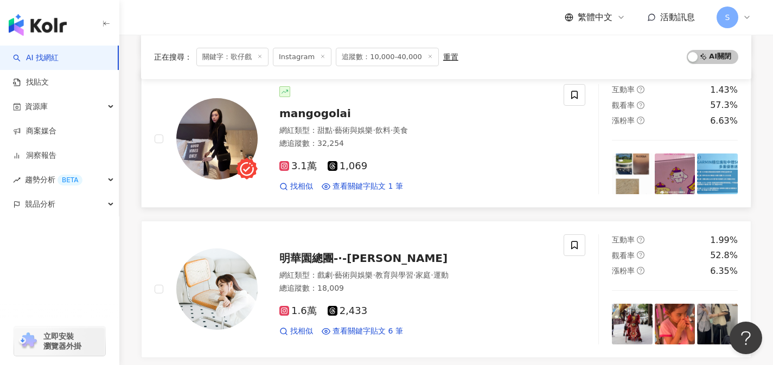
click at [441, 167] on div "3.1萬 1,069" at bounding box center [414, 167] width 271 height 12
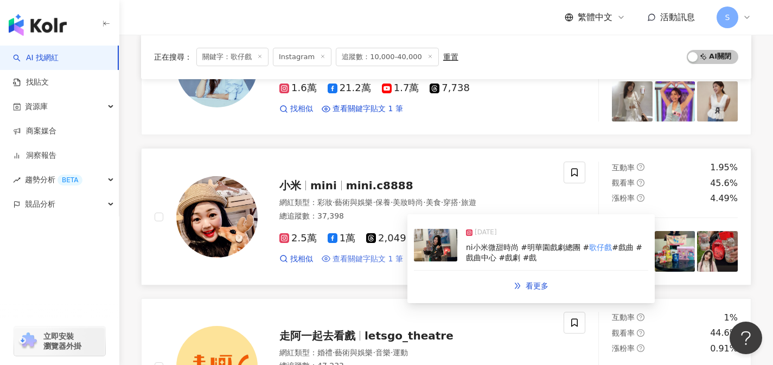
scroll to position [1112, 0]
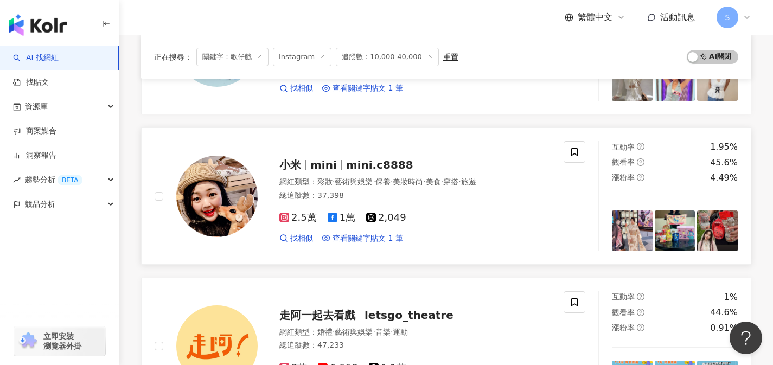
click at [471, 244] on div "小米 mini mini.c8888 網紅類型 ： 彩妝 · 藝術與娛樂 · 保養 · 美妝時尚 · 美食 · 穿搭 · 旅遊 總追蹤數 ： 37,398 2…" at bounding box center [359, 196] width 409 height 110
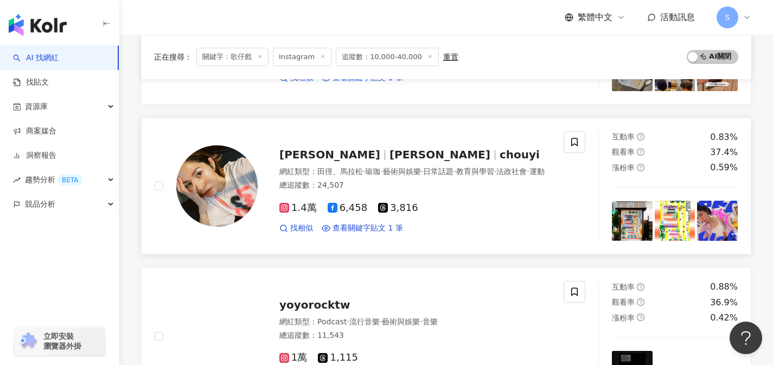
scroll to position [1581, 0]
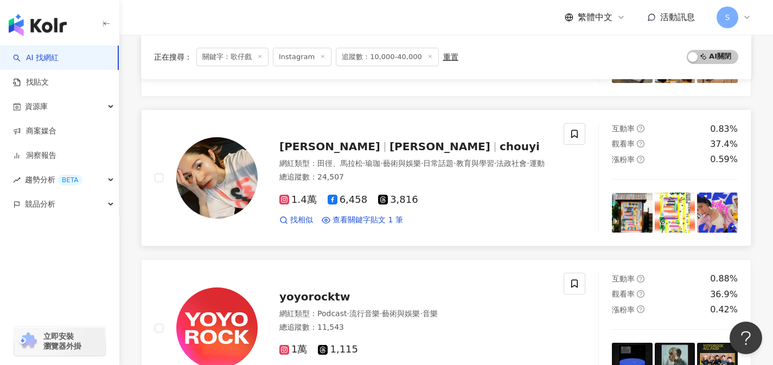
click at [373, 183] on div "總追蹤數 ： 24,507" at bounding box center [414, 177] width 271 height 11
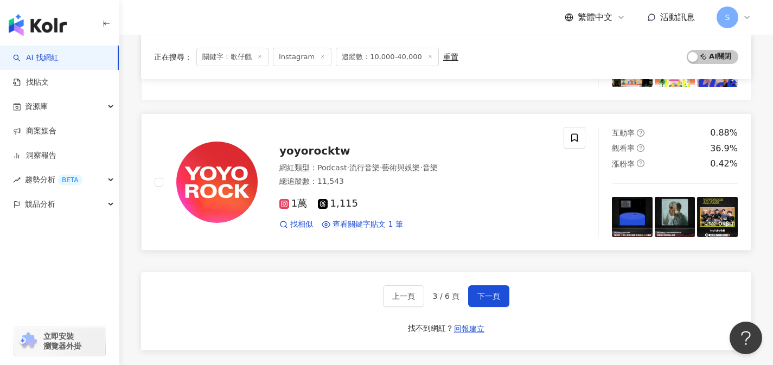
scroll to position [1859, 0]
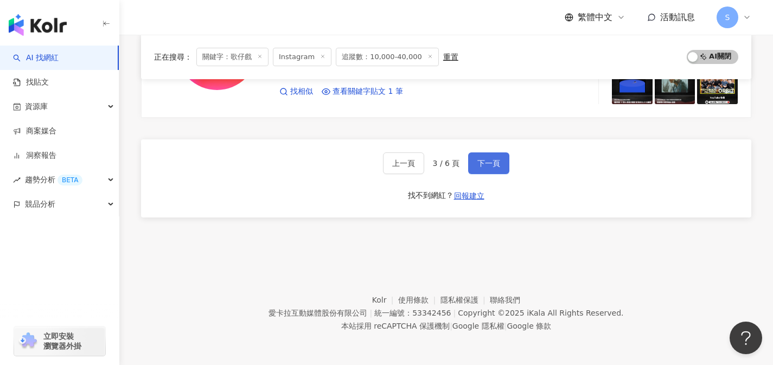
click at [480, 166] on span "下一頁" at bounding box center [488, 163] width 23 height 9
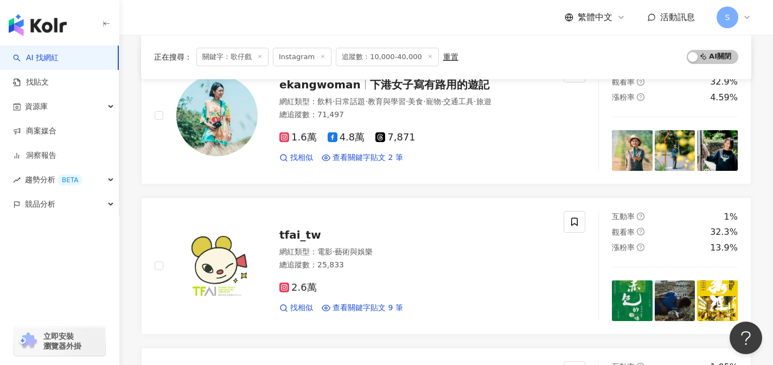
scroll to position [0, 0]
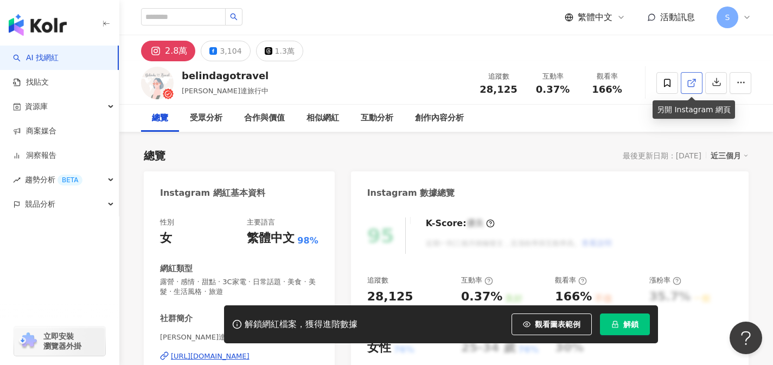
click at [687, 93] on link at bounding box center [692, 83] width 22 height 22
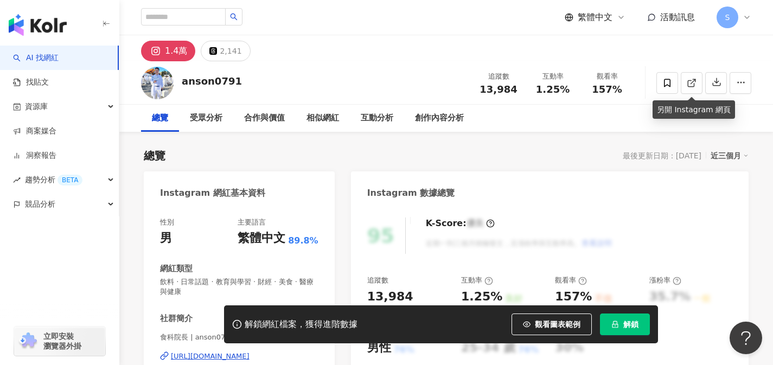
click at [683, 79] on link at bounding box center [692, 83] width 22 height 22
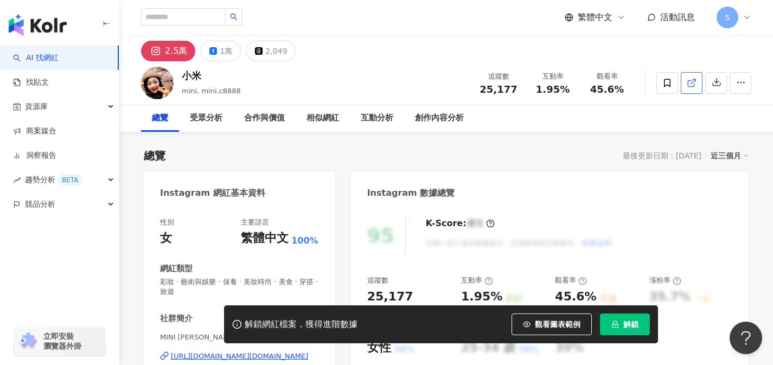
click at [696, 84] on icon at bounding box center [692, 83] width 10 height 10
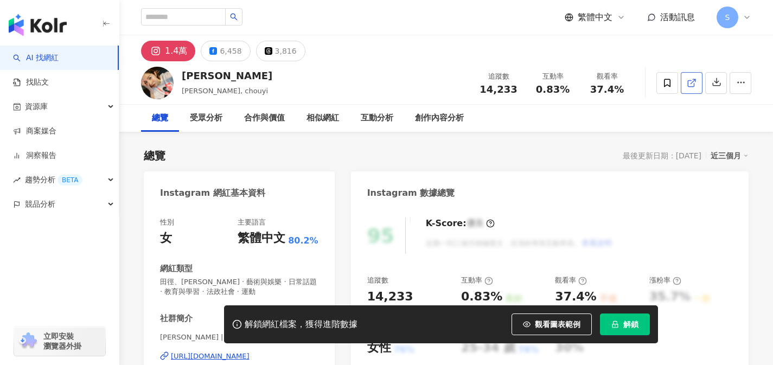
click at [697, 85] on link at bounding box center [692, 83] width 22 height 22
